Goal: Subscribe to service/newsletter

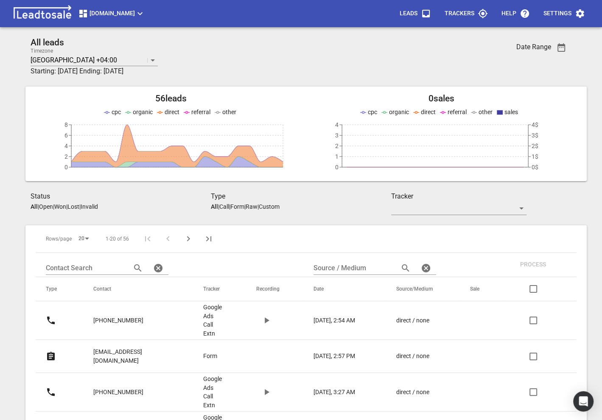
click at [102, 12] on span "[DOMAIN_NAME]" at bounding box center [111, 13] width 67 height 10
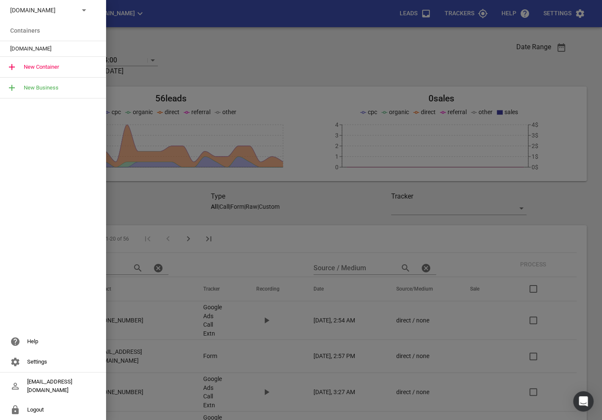
click at [68, 8] on p "[DOMAIN_NAME]" at bounding box center [41, 10] width 62 height 9
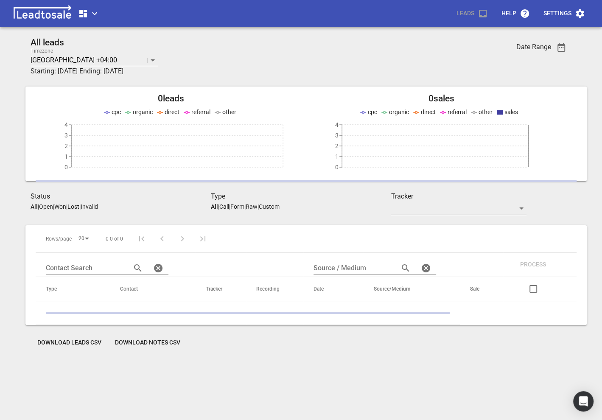
click at [89, 11] on icon "button" at bounding box center [94, 13] width 10 height 10
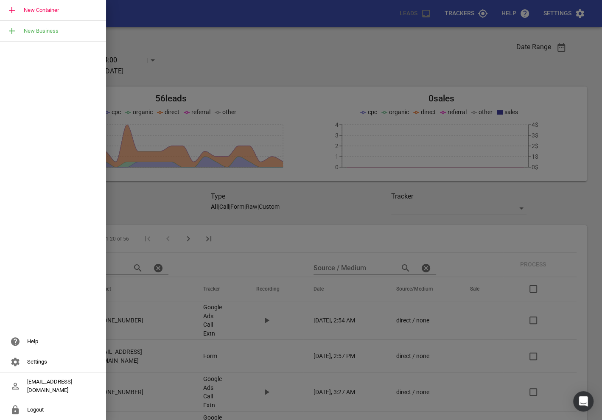
click at [57, 12] on div "New Container" at bounding box center [53, 10] width 106 height 20
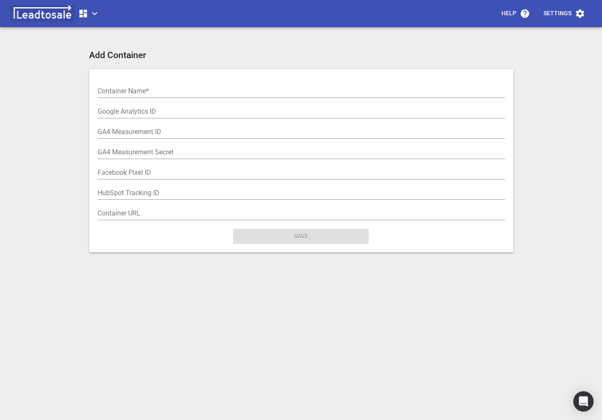
drag, startPoint x: 57, startPoint y: 12, endPoint x: 69, endPoint y: 14, distance: 12.0
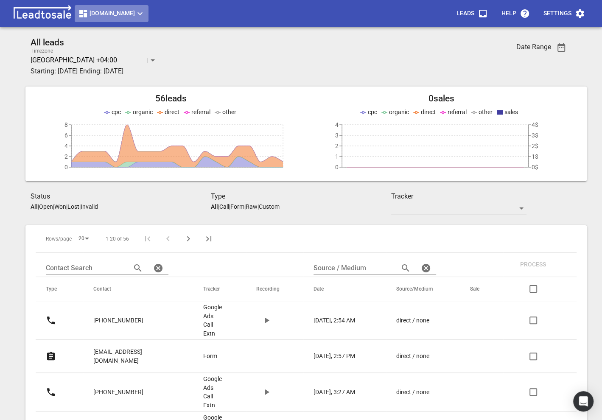
click at [126, 11] on span "[DOMAIN_NAME]" at bounding box center [111, 13] width 67 height 10
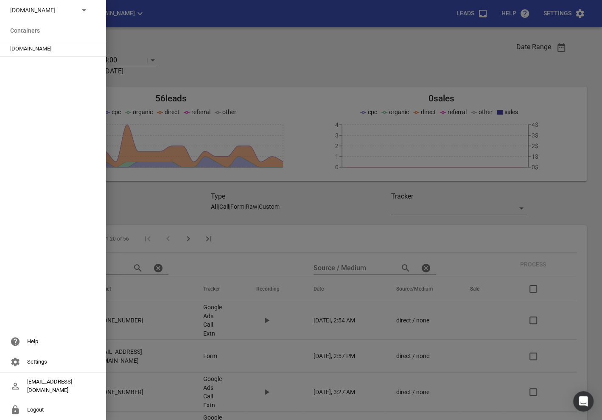
click at [85, 4] on div "[DOMAIN_NAME]" at bounding box center [53, 10] width 106 height 20
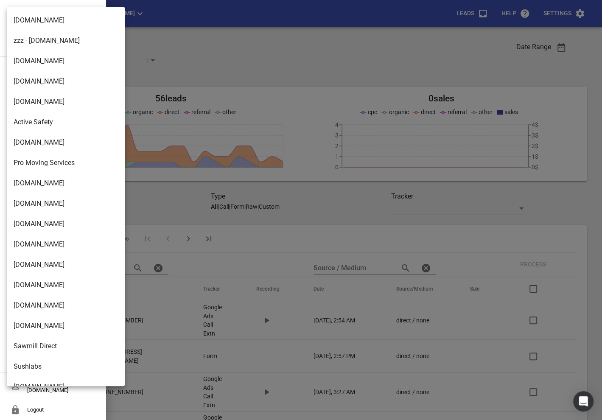
scroll to position [1378, 0]
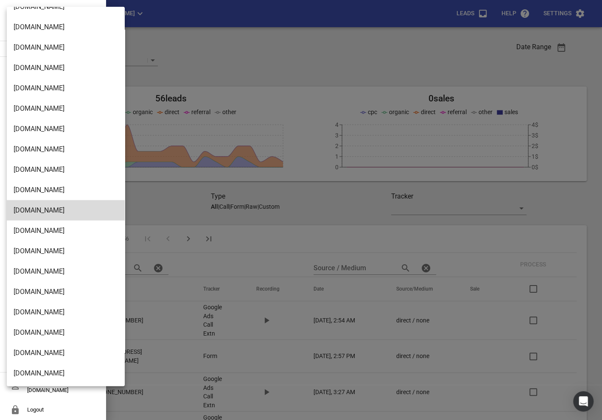
click at [34, 316] on li "[DOMAIN_NAME]" at bounding box center [66, 312] width 118 height 20
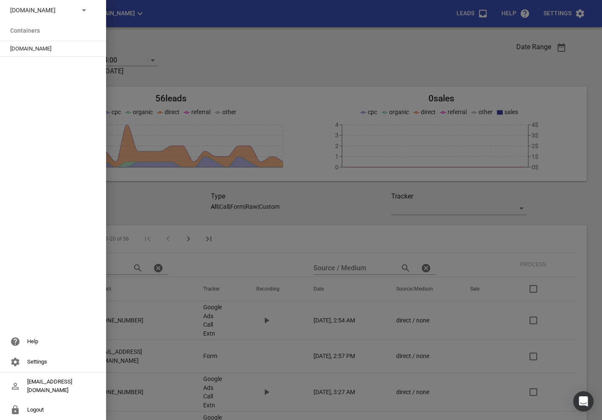
click at [47, 52] on span "[DOMAIN_NAME]" at bounding box center [49, 49] width 79 height 8
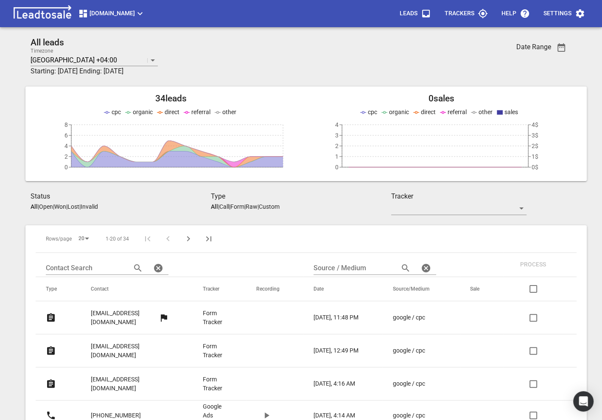
click at [123, 8] on span "Modernroofing.co.nz" at bounding box center [111, 13] width 67 height 10
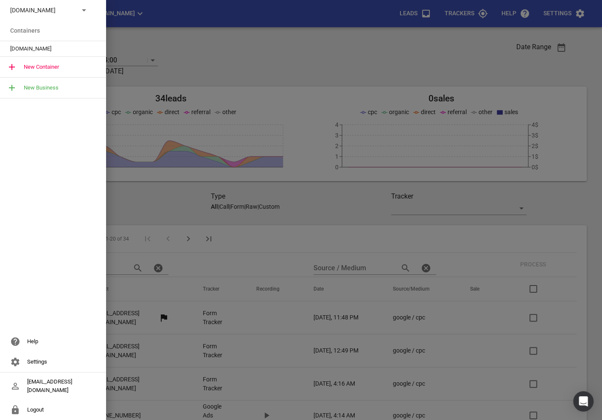
click at [60, 16] on div "Modernroofing.co.nz" at bounding box center [53, 10] width 106 height 20
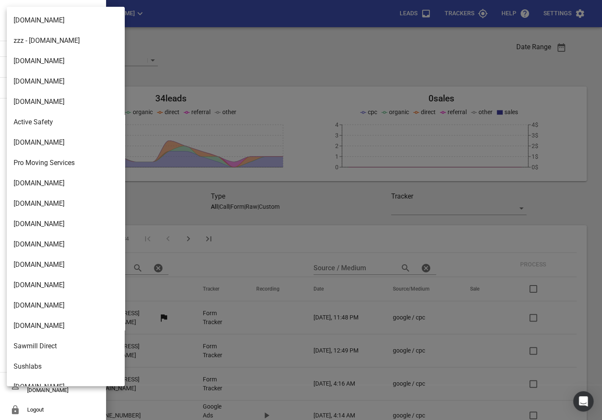
scroll to position [1378, 0]
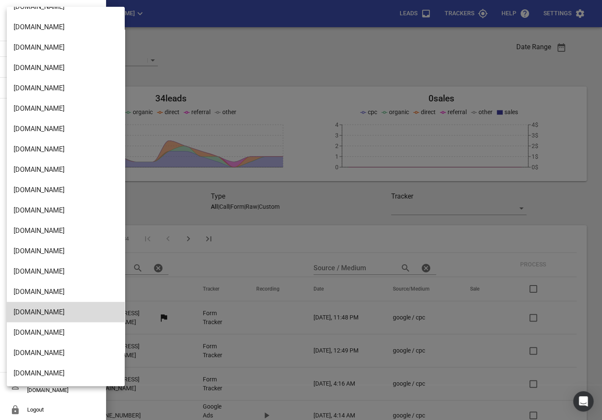
click at [31, 375] on li "[DOMAIN_NAME]" at bounding box center [66, 373] width 118 height 20
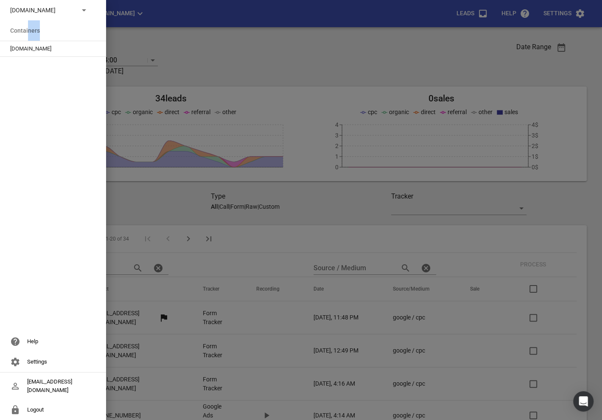
drag, startPoint x: 27, startPoint y: 38, endPoint x: 27, endPoint y: 44, distance: 5.9
click at [27, 44] on div "Design2renovate.co.nz Containers Design2renovate.co.nz" at bounding box center [53, 28] width 106 height 57
click at [27, 44] on div "[DOMAIN_NAME]" at bounding box center [53, 48] width 106 height 15
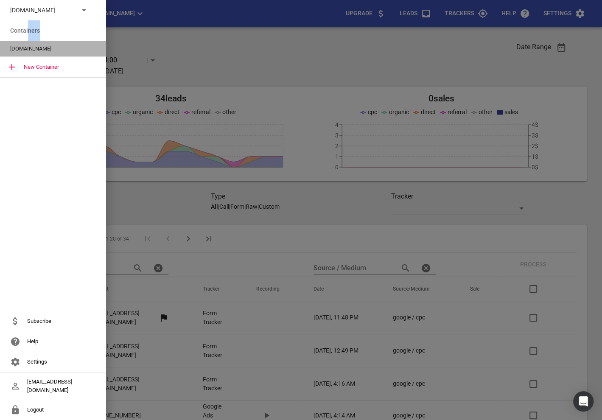
click at [27, 44] on div "[DOMAIN_NAME]" at bounding box center [53, 48] width 106 height 15
click at [57, 50] on span "[DOMAIN_NAME]" at bounding box center [49, 49] width 79 height 8
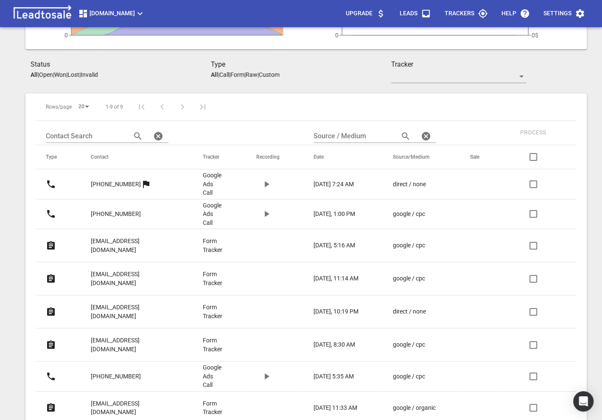
scroll to position [151, 0]
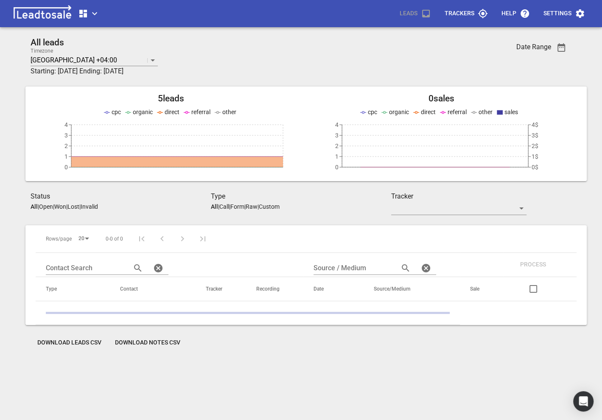
click at [91, 16] on icon "button" at bounding box center [94, 13] width 10 height 10
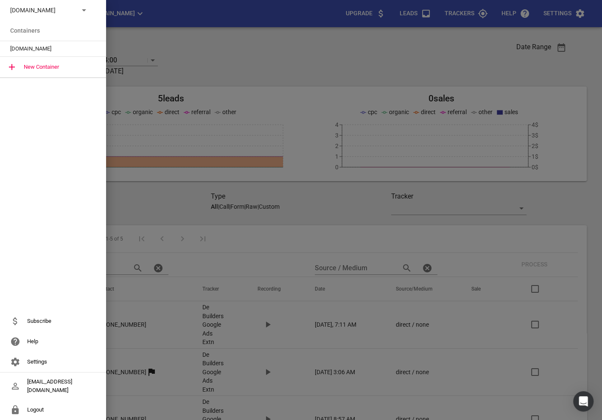
click at [169, 191] on div at bounding box center [301, 210] width 602 height 420
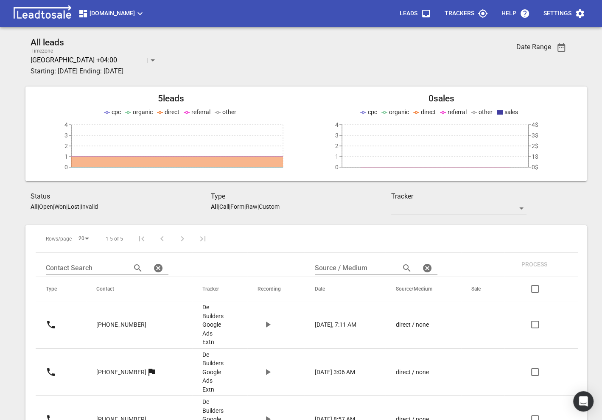
click at [130, 9] on span "Debuilders.co.nz" at bounding box center [111, 13] width 67 height 10
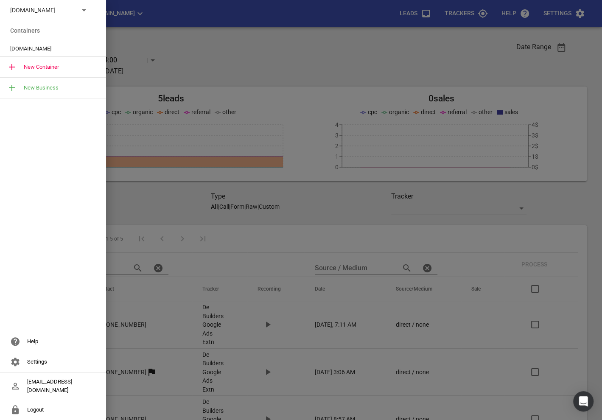
click at [67, 8] on p "Debuilders.co.nz" at bounding box center [41, 10] width 62 height 9
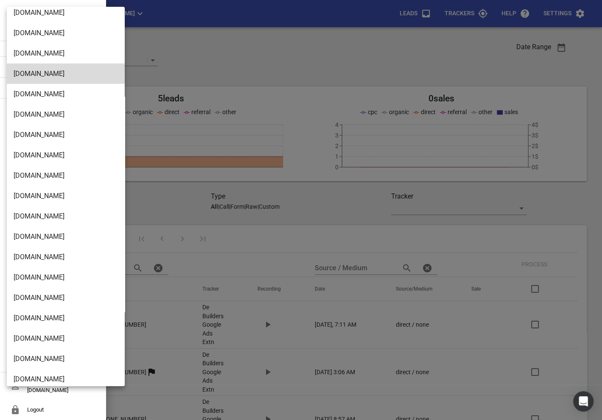
scroll to position [1378, 0]
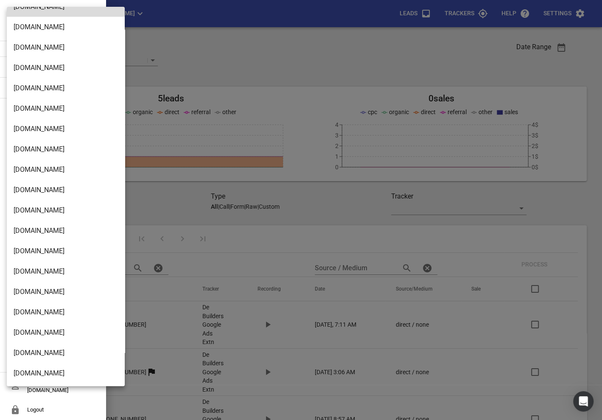
click at [39, 370] on li "[DOMAIN_NAME]" at bounding box center [66, 373] width 118 height 20
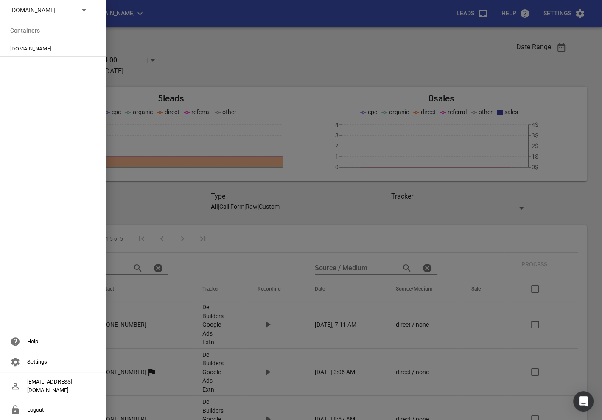
click at [42, 44] on div "[DOMAIN_NAME]" at bounding box center [53, 48] width 106 height 15
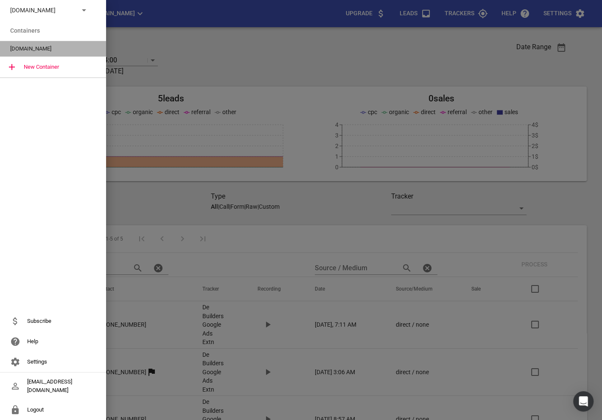
click at [69, 45] on span "[DOMAIN_NAME]" at bounding box center [49, 49] width 79 height 8
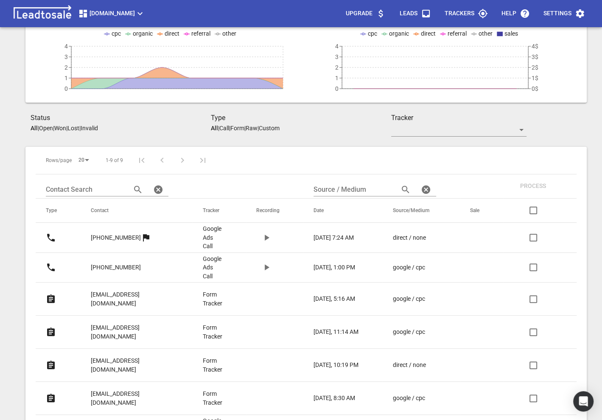
scroll to position [103, 0]
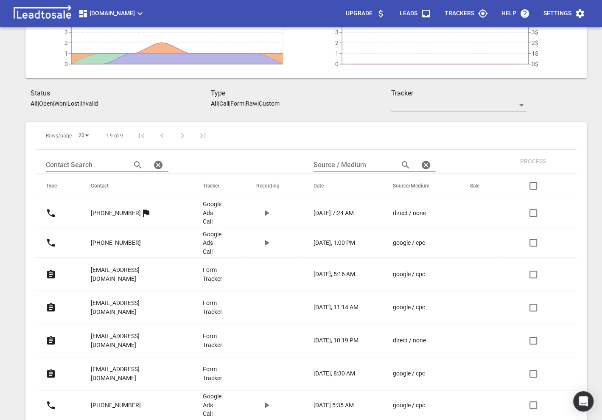
click at [544, 12] on p "Settings" at bounding box center [557, 13] width 28 height 8
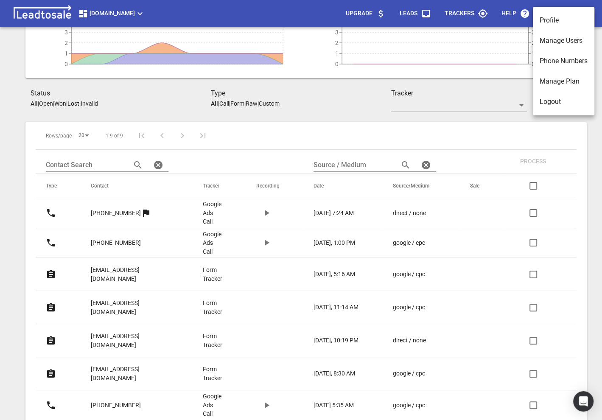
click at [344, 14] on div at bounding box center [301, 210] width 602 height 420
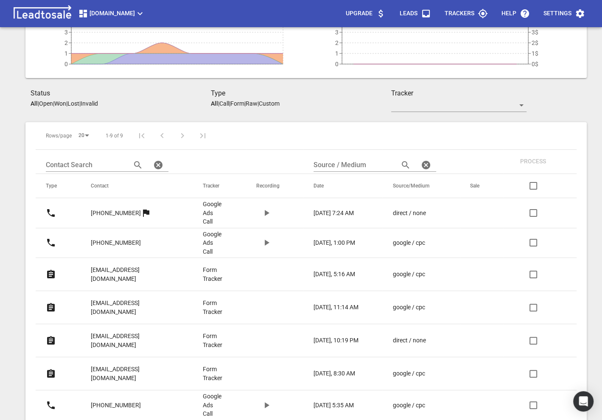
click at [359, 14] on p "Upgrade" at bounding box center [359, 13] width 27 height 8
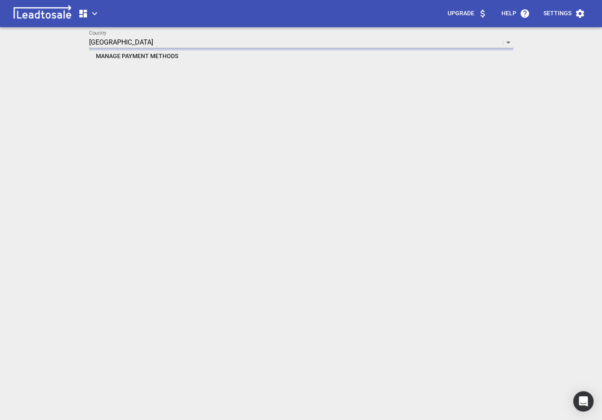
scroll to position [41, 0]
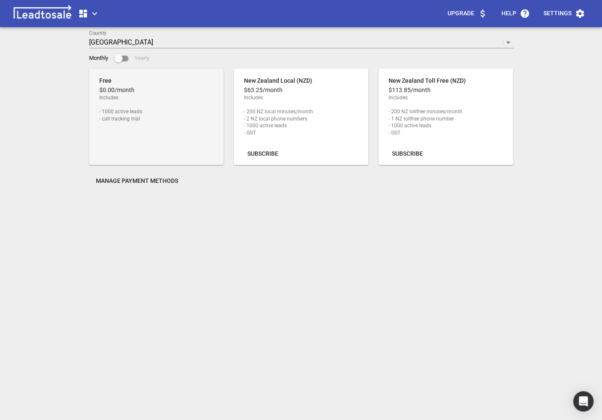
click at [253, 156] on span "Subscribe" at bounding box center [262, 154] width 31 height 8
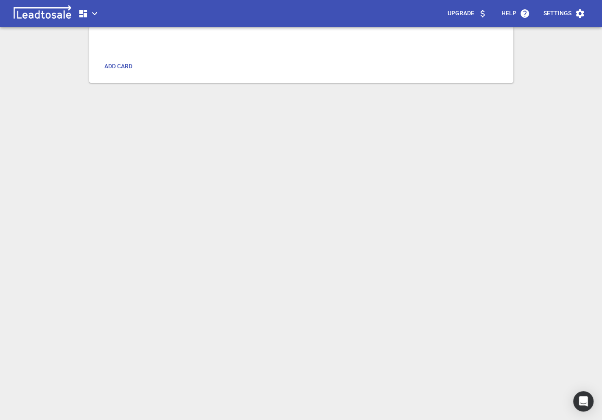
click at [405, 143] on div "Add Payment Details Add card" at bounding box center [301, 219] width 424 height 420
click at [116, 69] on span "Add card" at bounding box center [118, 66] width 28 height 8
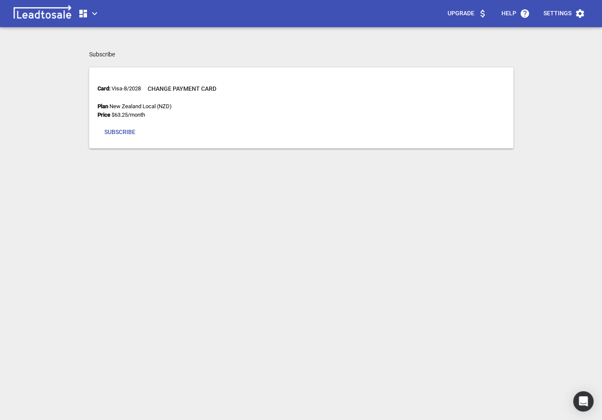
click at [117, 129] on span "Subscribe" at bounding box center [119, 132] width 31 height 8
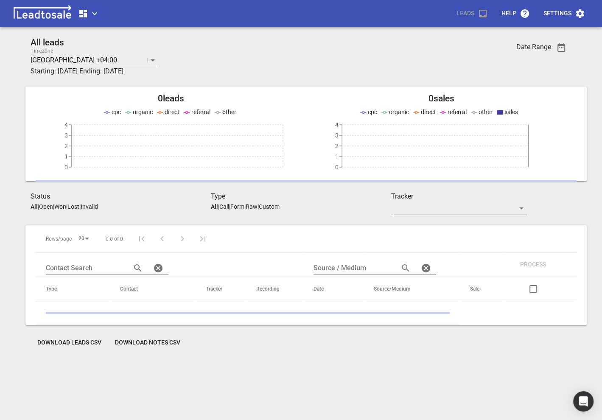
click at [91, 18] on icon "button" at bounding box center [94, 13] width 10 height 10
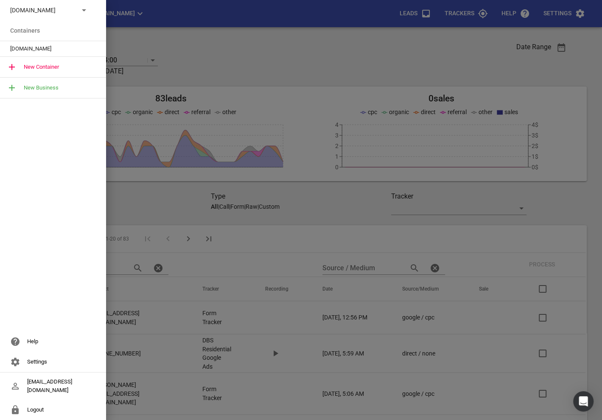
click at [282, 230] on div at bounding box center [301, 210] width 602 height 420
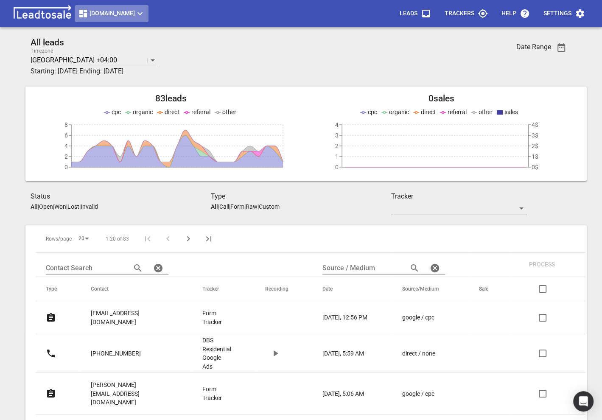
click at [148, 20] on button "[DOMAIN_NAME]" at bounding box center [112, 13] width 74 height 17
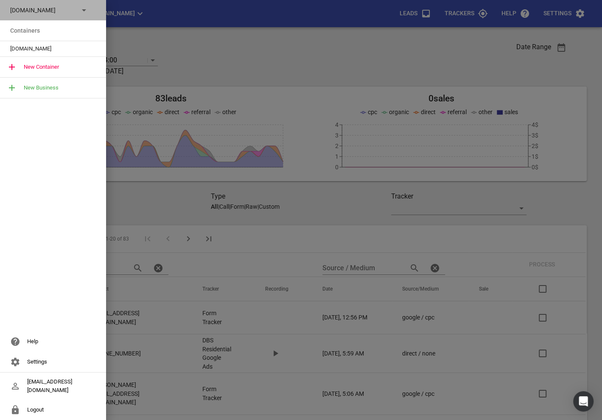
click at [75, 11] on div "DBSresidential.co.nz" at bounding box center [44, 10] width 69 height 9
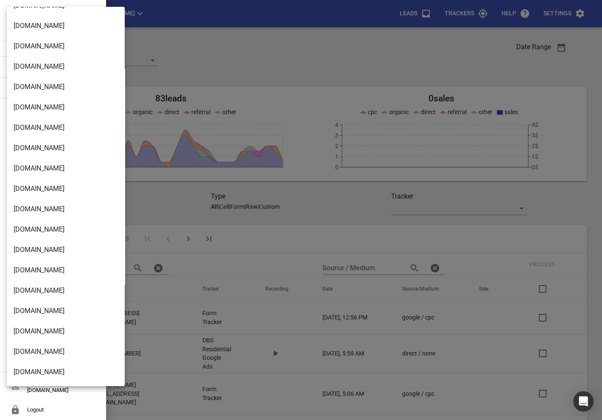
scroll to position [1378, 0]
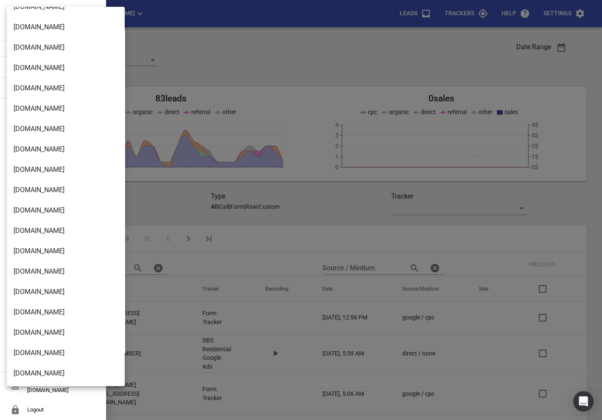
click at [25, 369] on li "[DOMAIN_NAME]" at bounding box center [66, 373] width 118 height 20
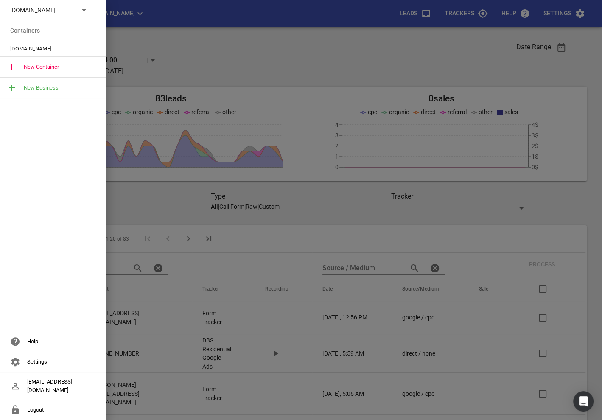
click at [36, 56] on div "[DOMAIN_NAME]" at bounding box center [53, 48] width 106 height 15
click at [42, 53] on div "[DOMAIN_NAME]" at bounding box center [53, 48] width 106 height 15
click at [35, 49] on span "[DOMAIN_NAME]" at bounding box center [49, 49] width 79 height 8
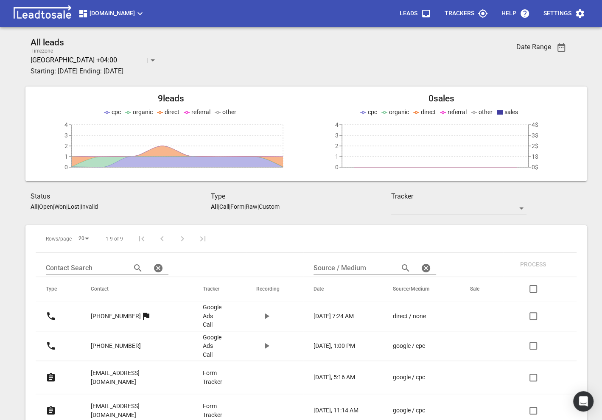
scroll to position [61, 0]
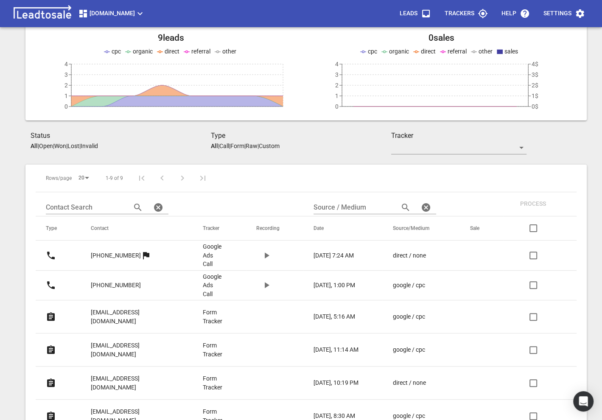
click at [268, 287] on icon "button" at bounding box center [266, 285] width 10 height 10
click at [116, 285] on p "[PHONE_NUMBER]" at bounding box center [116, 285] width 50 height 9
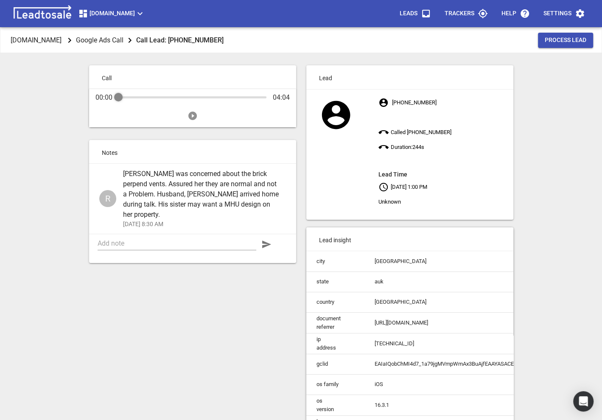
click at [193, 115] on icon "Play" at bounding box center [192, 116] width 10 height 10
click at [191, 117] on icon "Pause" at bounding box center [192, 116] width 10 height 10
click at [57, 45] on p "[DOMAIN_NAME]" at bounding box center [36, 40] width 51 height 10
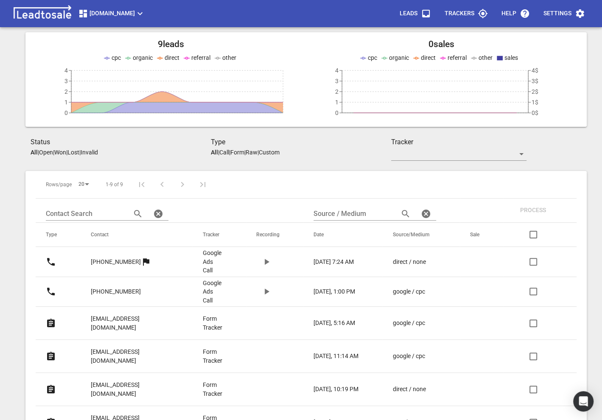
scroll to position [134, 0]
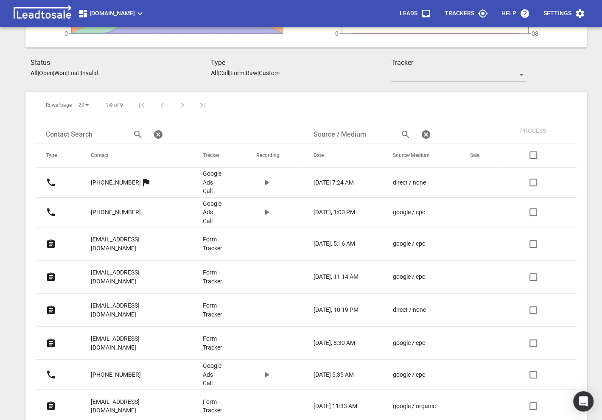
click at [270, 178] on icon "button" at bounding box center [266, 182] width 10 height 10
click at [100, 186] on link "[PHONE_NUMBER]" at bounding box center [116, 182] width 50 height 21
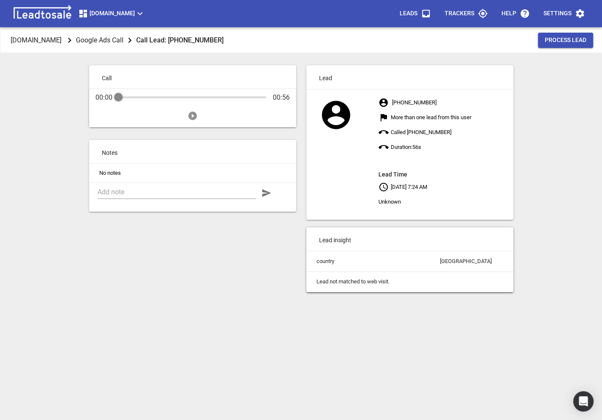
click at [196, 120] on icon "Play" at bounding box center [192, 116] width 10 height 10
click at [56, 17] on img at bounding box center [42, 13] width 64 height 17
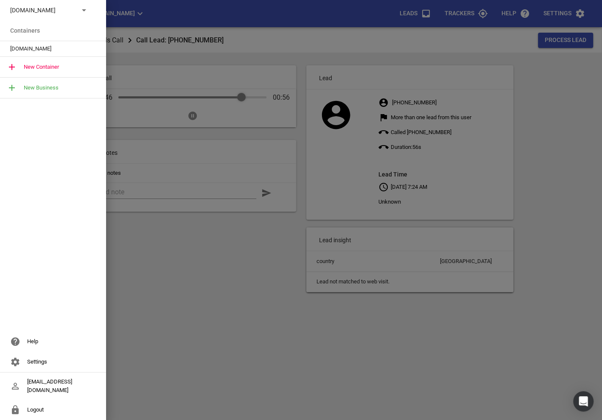
click at [48, 42] on div "[DOMAIN_NAME]" at bounding box center [53, 48] width 106 height 15
click at [39, 45] on span "[DOMAIN_NAME]" at bounding box center [49, 49] width 79 height 8
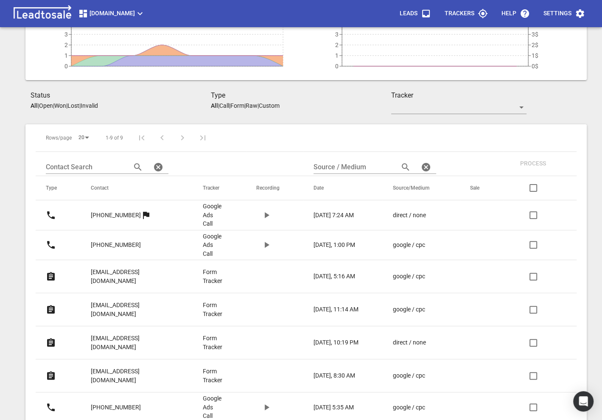
scroll to position [151, 0]
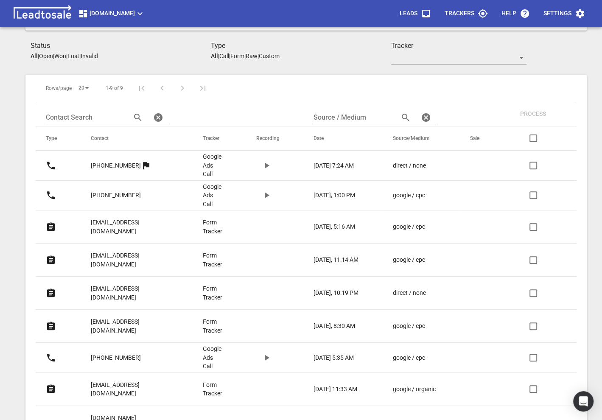
click at [119, 251] on p "aaronprasad73@yahoo.co.nz" at bounding box center [130, 259] width 78 height 17
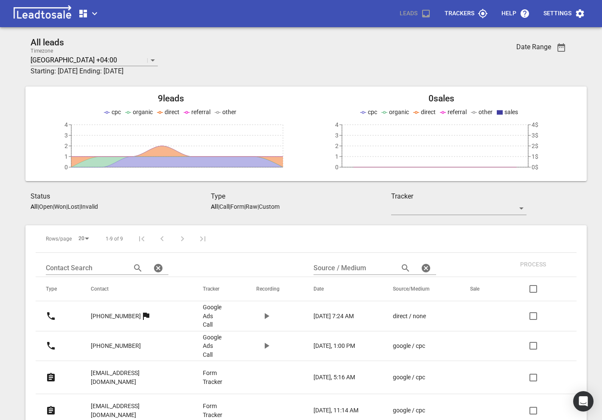
scroll to position [151, 0]
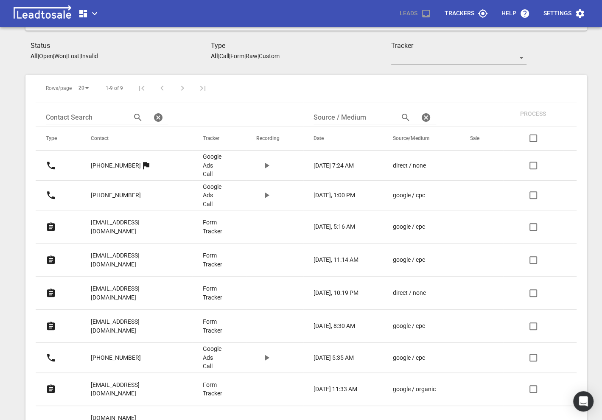
click at [124, 227] on link "[EMAIL_ADDRESS][DOMAIN_NAME]" at bounding box center [130, 226] width 78 height 29
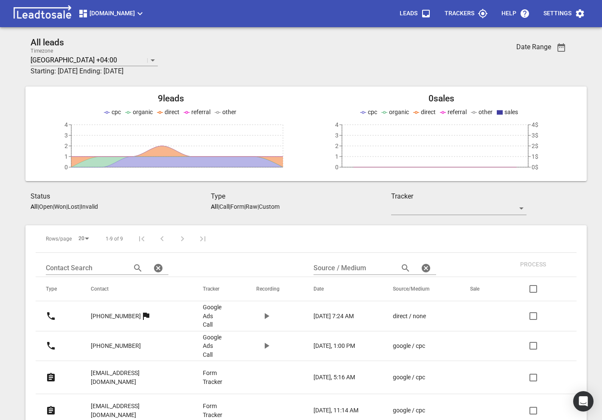
scroll to position [151, 0]
